Goal: Task Accomplishment & Management: Use online tool/utility

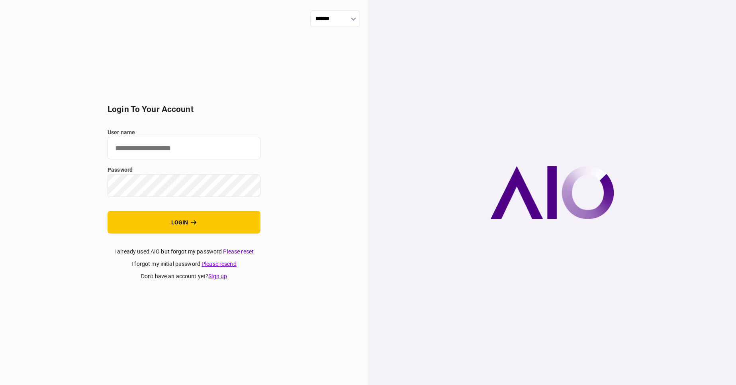
click at [147, 155] on input "user name" at bounding box center [184, 148] width 153 height 23
type input "****"
click at [108, 211] on button "login" at bounding box center [184, 222] width 153 height 23
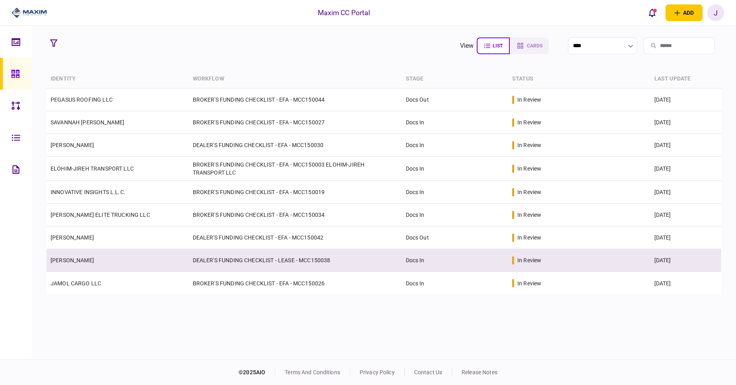
click at [86, 258] on link "[PERSON_NAME]" at bounding box center [72, 260] width 43 height 6
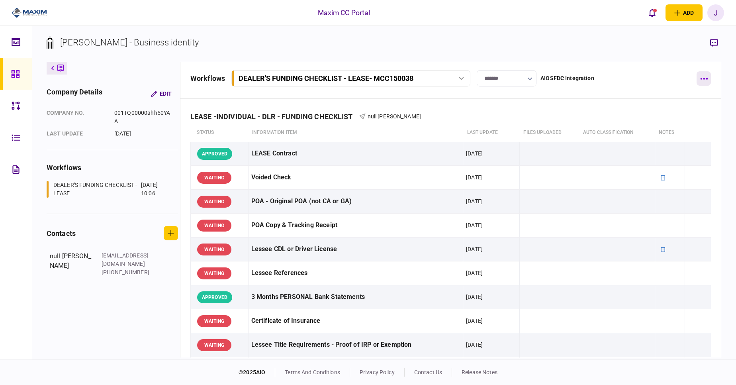
click at [708, 80] on button "button" at bounding box center [703, 78] width 14 height 14
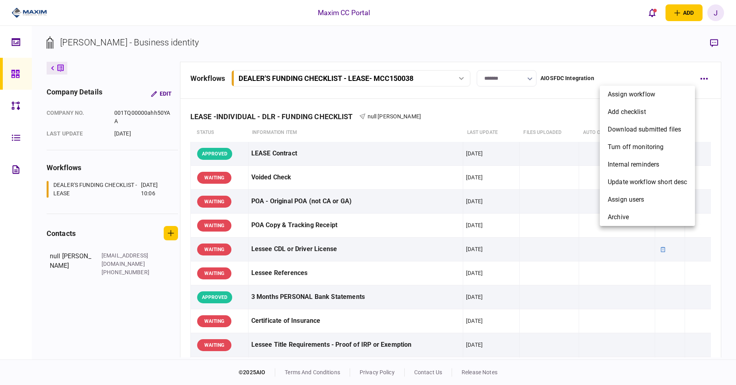
click at [668, 52] on div at bounding box center [368, 192] width 736 height 385
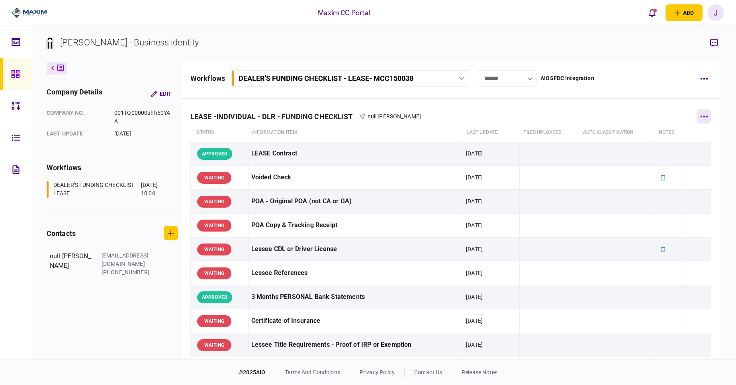
click at [699, 115] on button "button" at bounding box center [703, 116] width 14 height 14
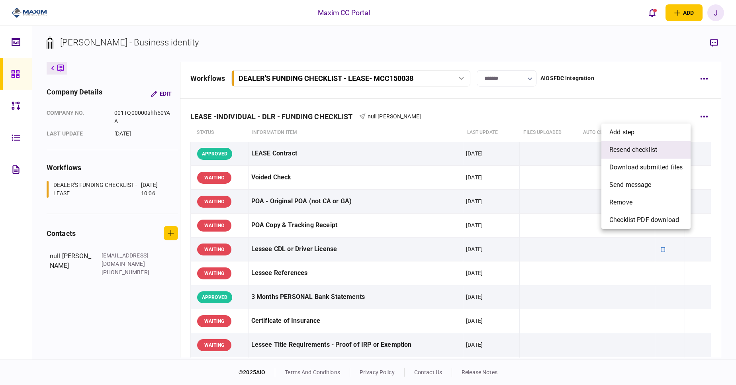
click at [649, 150] on span "resend checklist" at bounding box center [633, 150] width 48 height 10
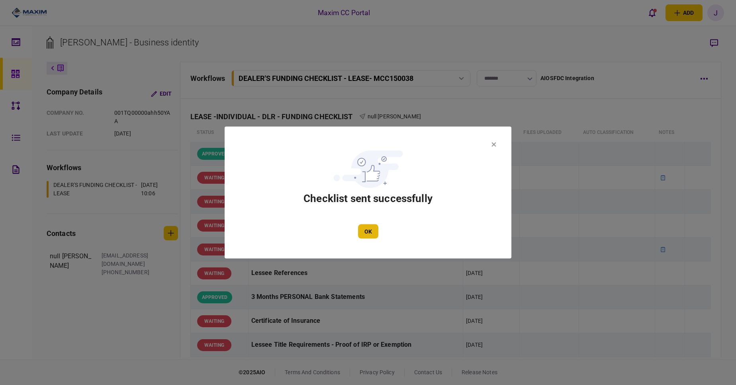
click at [372, 231] on button "OK" at bounding box center [368, 231] width 20 height 14
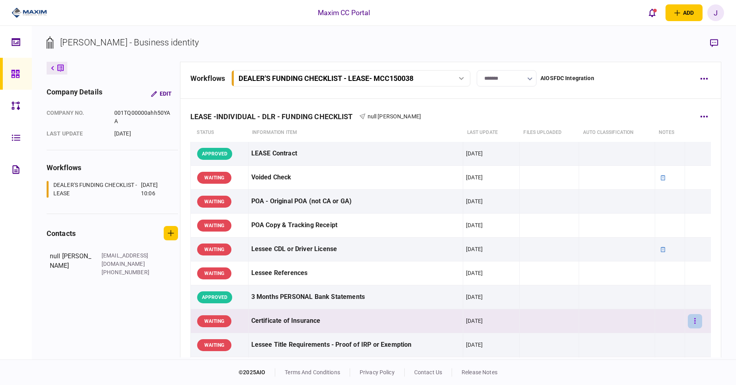
click at [692, 317] on button "button" at bounding box center [695, 321] width 14 height 14
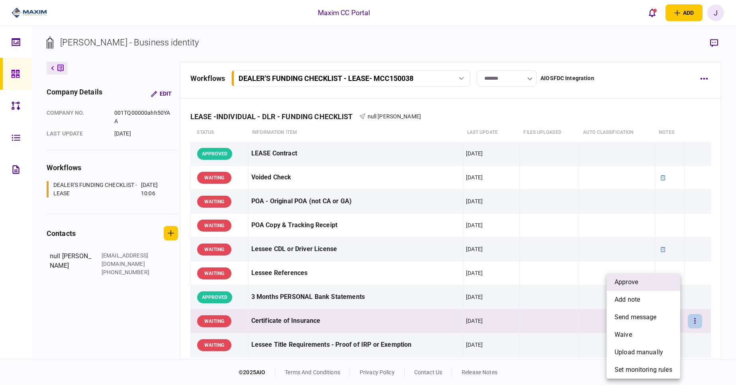
click at [640, 280] on li "approve" at bounding box center [643, 282] width 74 height 18
